Goal: Task Accomplishment & Management: Use online tool/utility

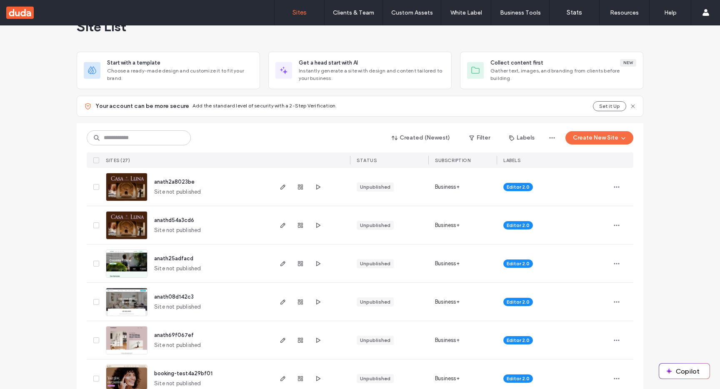
scroll to position [31, 0]
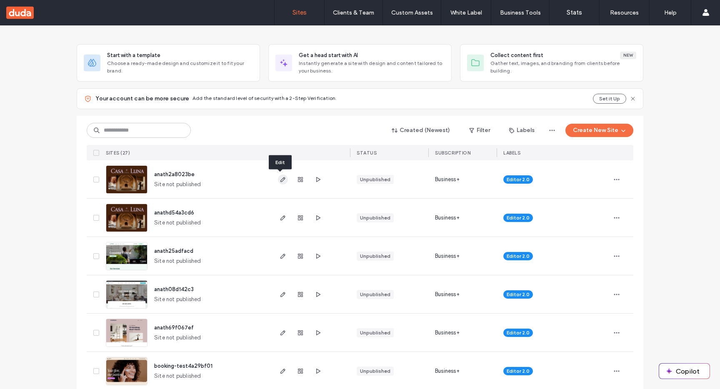
click at [281, 181] on icon "button" at bounding box center [283, 179] width 7 height 7
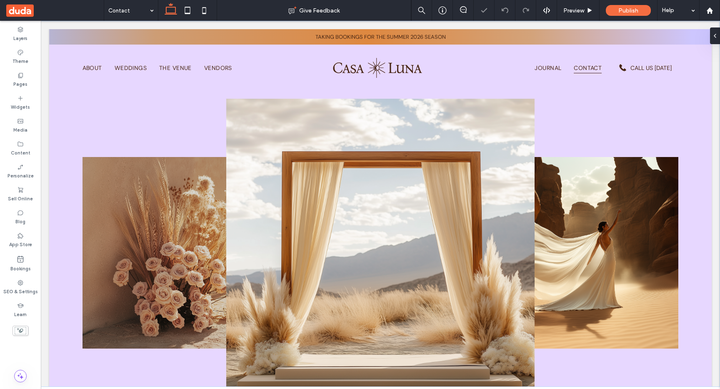
click at [245, 226] on span at bounding box center [380, 204] width 679 height 366
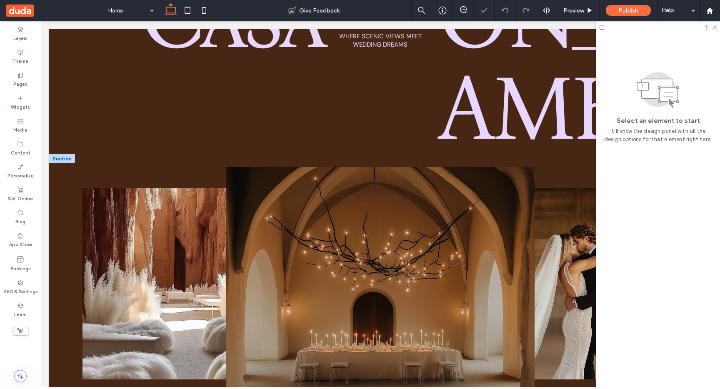
scroll to position [396, 0]
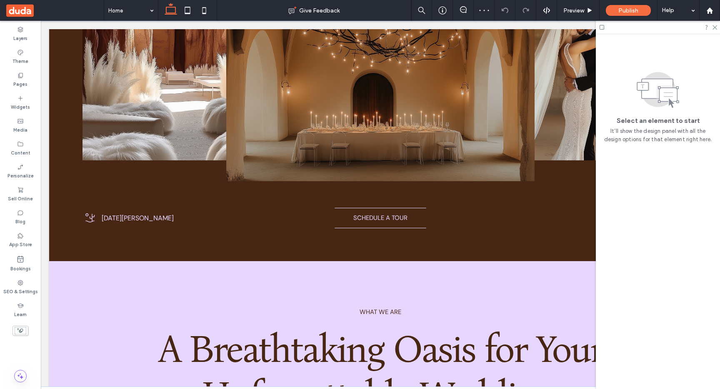
click at [438, 140] on span at bounding box center [380, 204] width 679 height 366
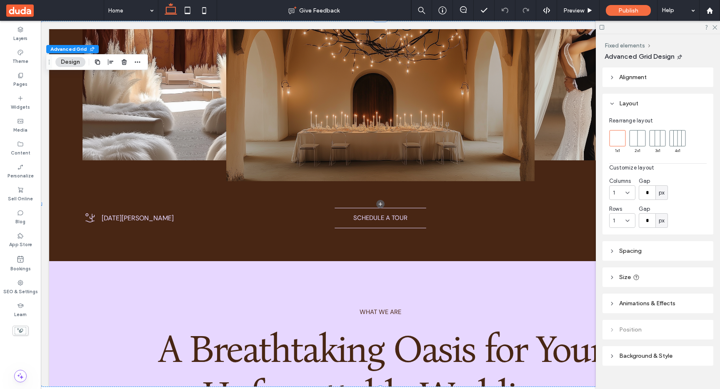
click at [361, 74] on span at bounding box center [380, 204] width 679 height 366
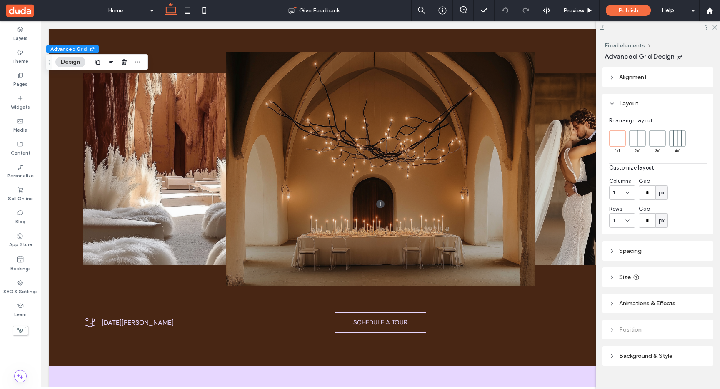
scroll to position [0, 0]
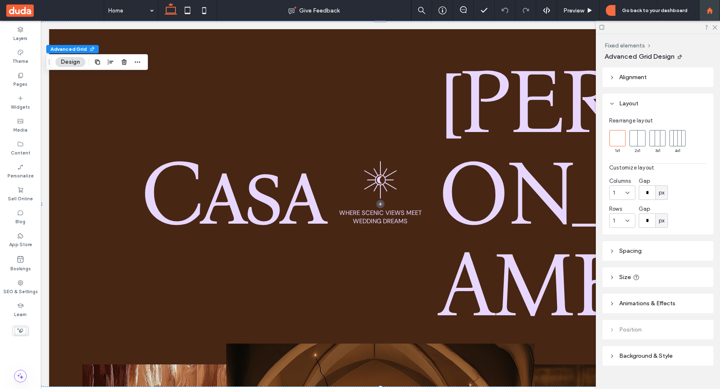
click at [711, 7] on icon at bounding box center [710, 10] width 7 height 7
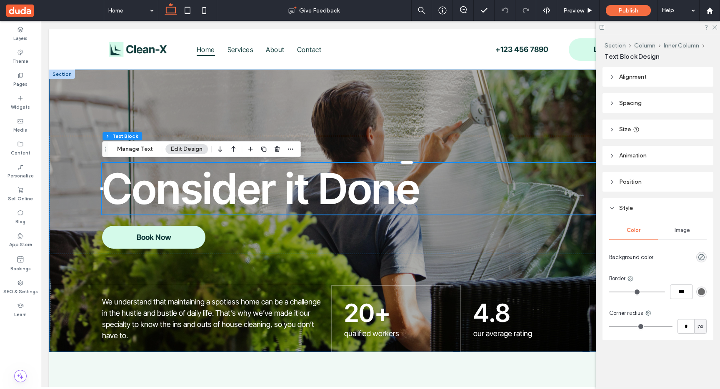
click at [99, 112] on div "Reliable house cleaning professionals Consider it Done Book Now We understand t…" at bounding box center [380, 211] width 663 height 283
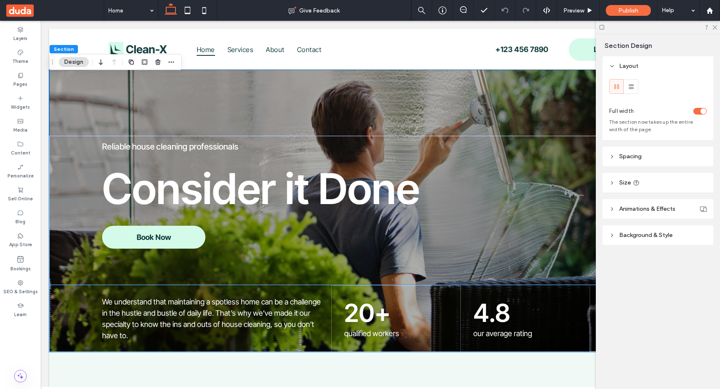
click at [93, 310] on div "We understand that maintaining a spotless home can be a challenge in the hustle…" at bounding box center [380, 318] width 663 height 67
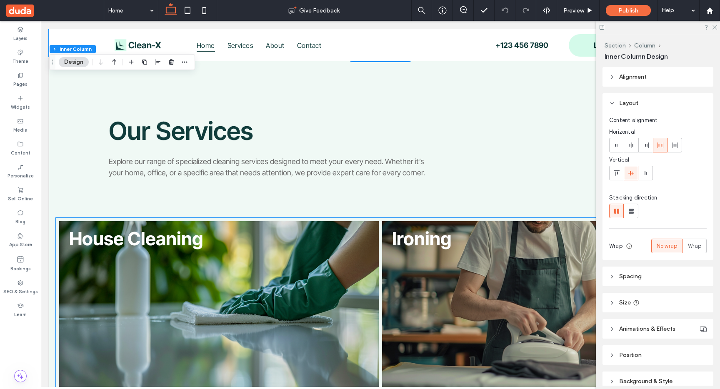
scroll to position [195, 0]
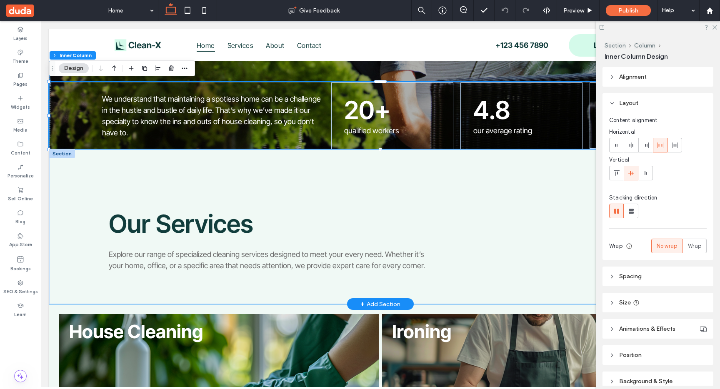
click at [194, 185] on div "Our Services Explore our range of specialized cleaning services designed to mee…" at bounding box center [380, 226] width 663 height 155
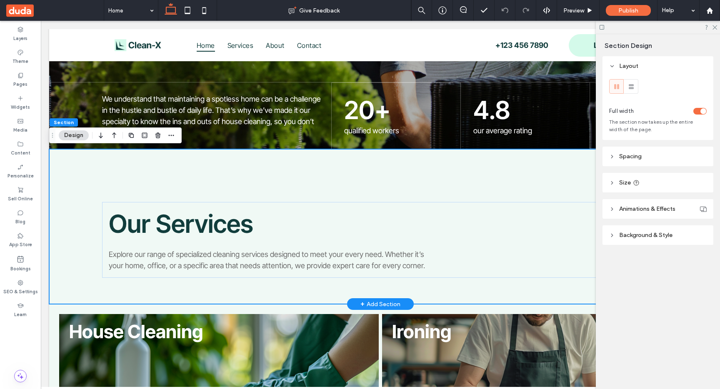
click at [384, 301] on div "+ Add Section" at bounding box center [381, 304] width 40 height 9
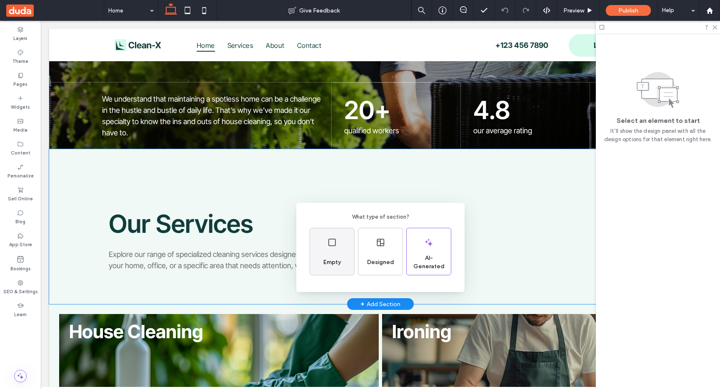
click at [341, 247] on div "Empty" at bounding box center [332, 251] width 44 height 47
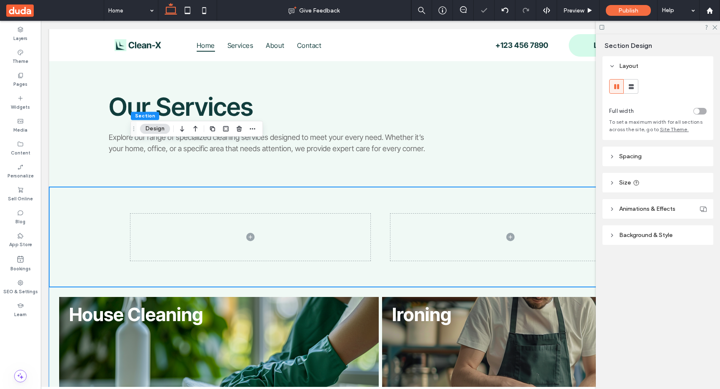
scroll to position [357, 0]
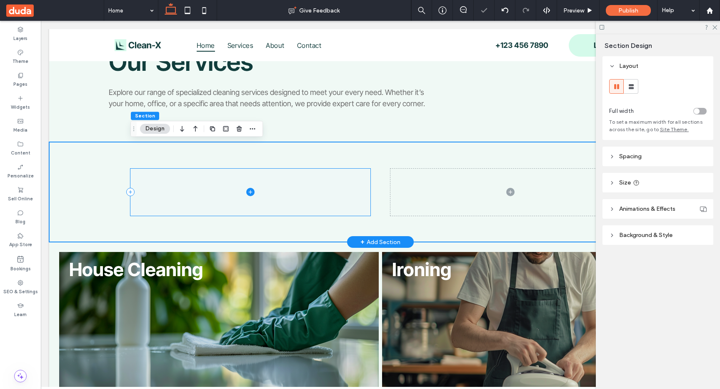
click at [356, 197] on span at bounding box center [250, 192] width 240 height 47
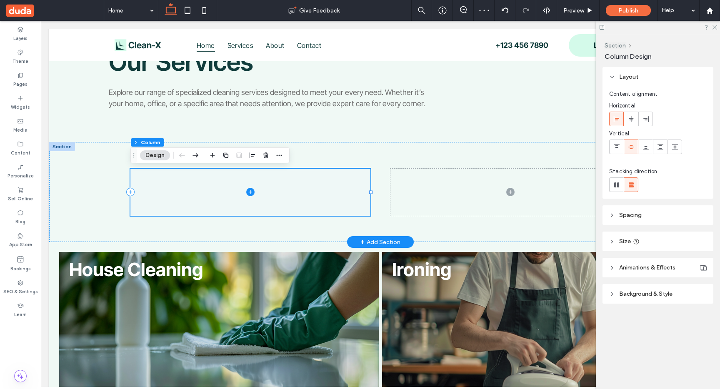
drag, startPoint x: 250, startPoint y: 193, endPoint x: 246, endPoint y: 178, distance: 15.0
click at [250, 193] on icon at bounding box center [250, 192] width 8 height 8
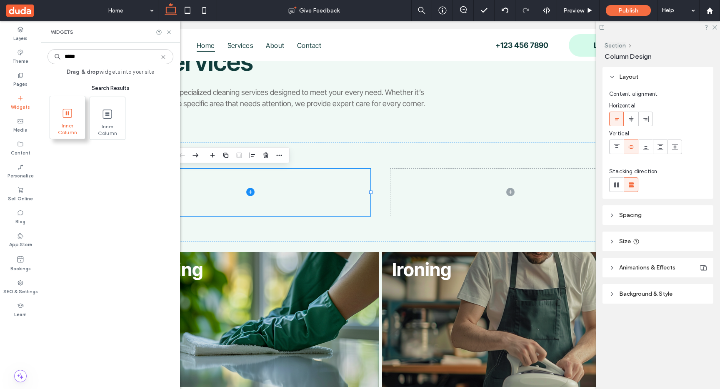
type input "*****"
click at [67, 110] on icon at bounding box center [67, 113] width 13 height 13
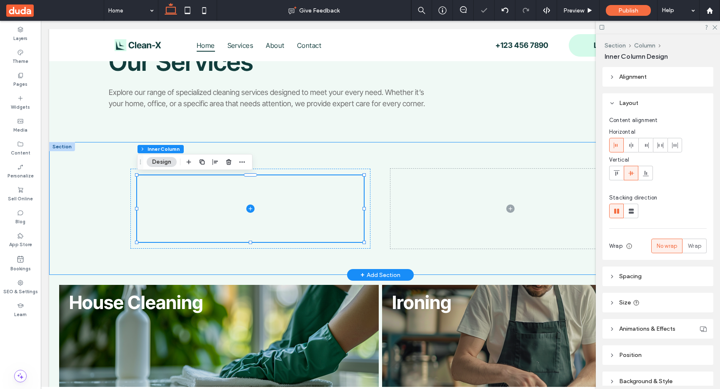
click at [384, 223] on div at bounding box center [380, 208] width 500 height 133
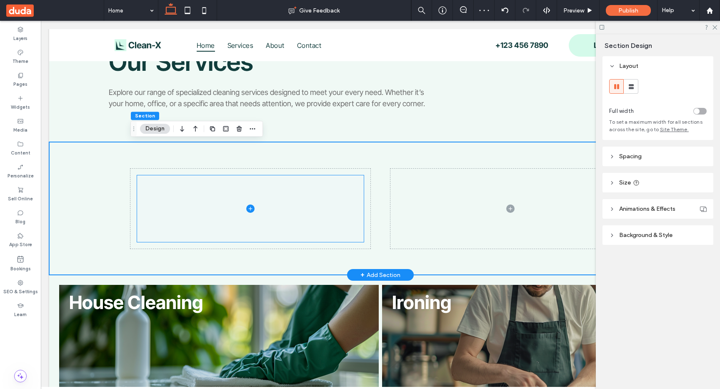
click at [328, 214] on span at bounding box center [250, 208] width 227 height 67
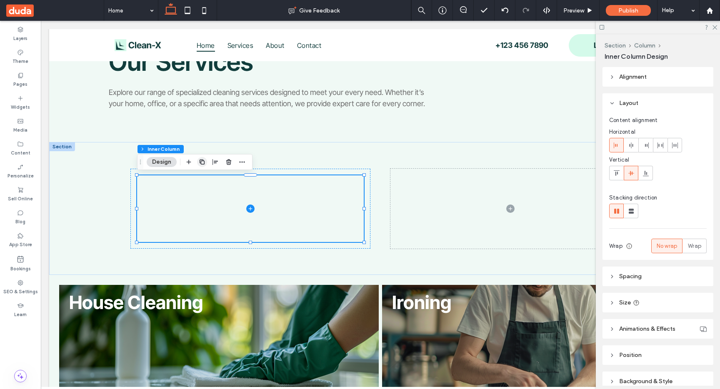
click at [202, 162] on icon "button" at bounding box center [202, 162] width 7 height 7
